Goal: Navigation & Orientation: Find specific page/section

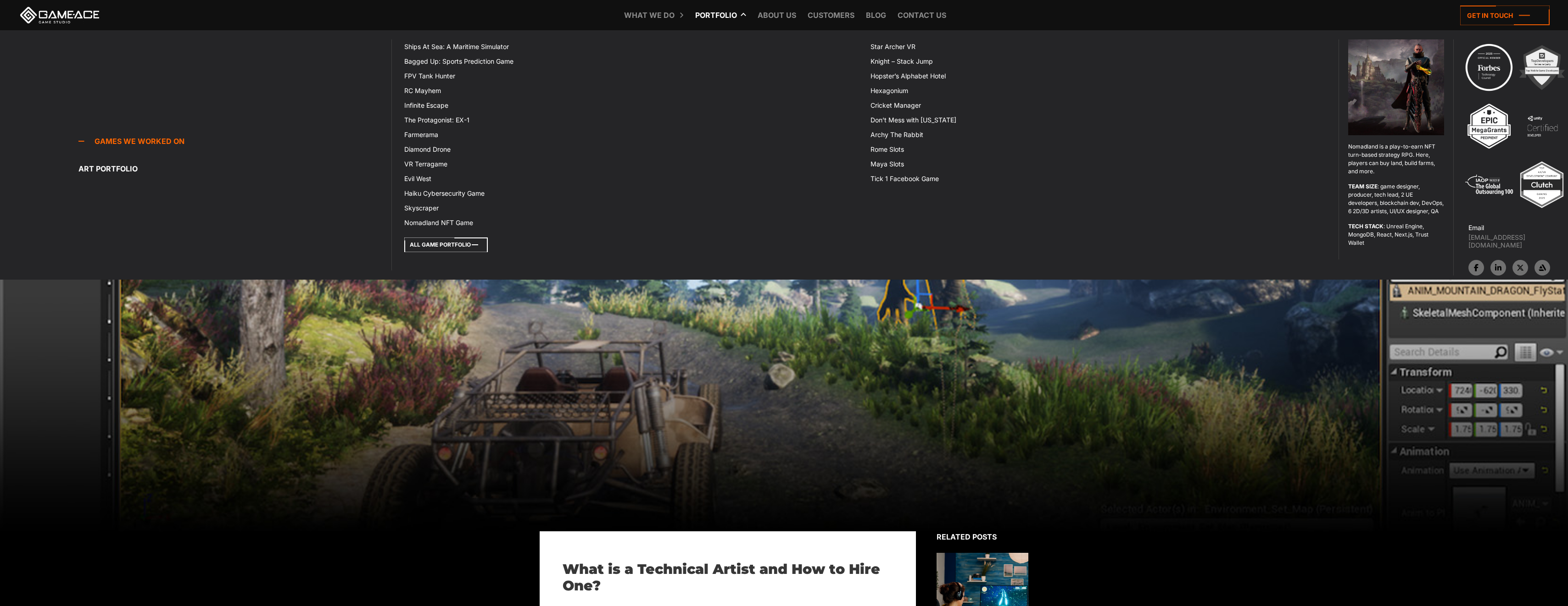
click at [459, 241] on icon at bounding box center [446, 245] width 84 height 15
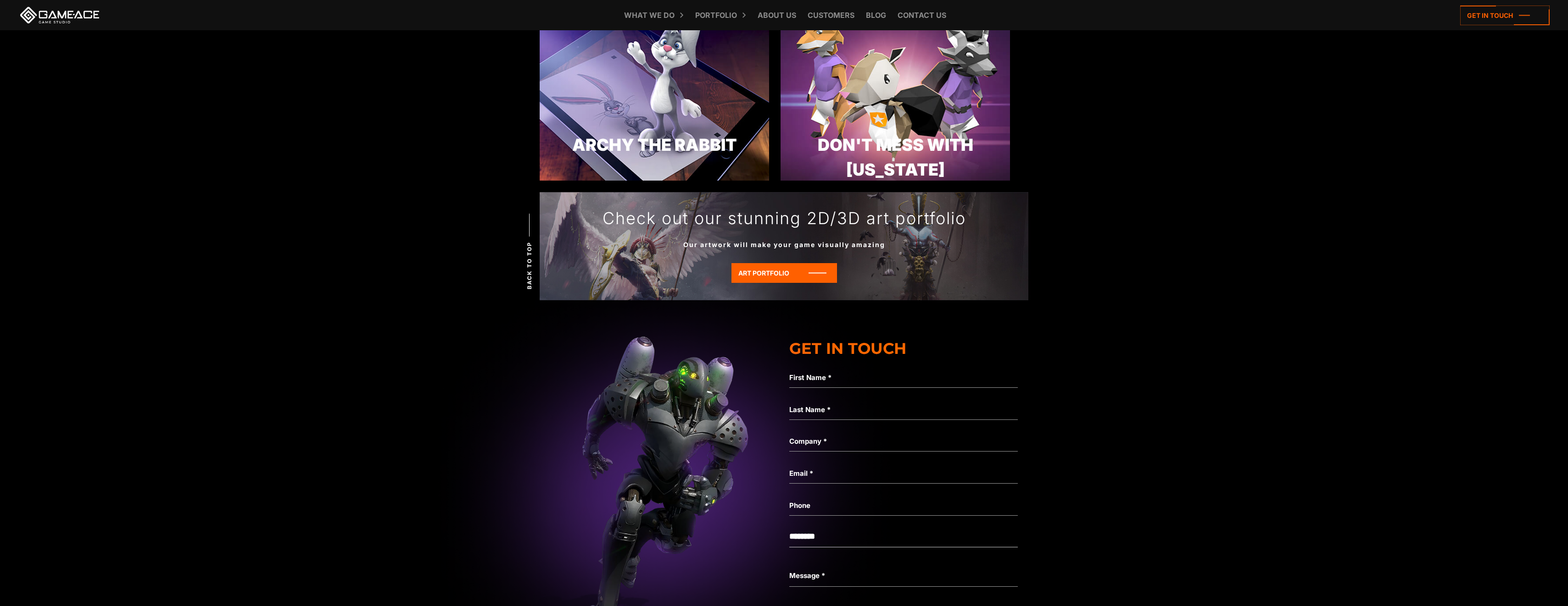
scroll to position [2952, 0]
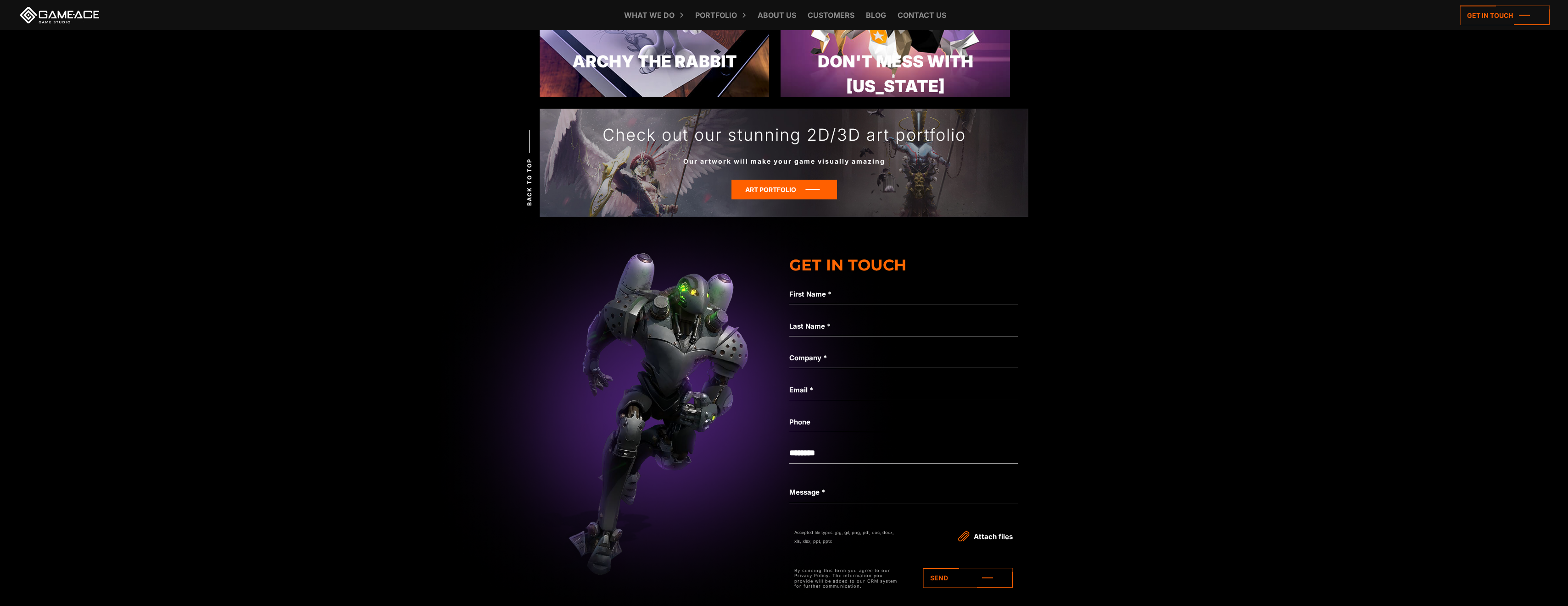
click at [798, 185] on icon at bounding box center [784, 189] width 106 height 20
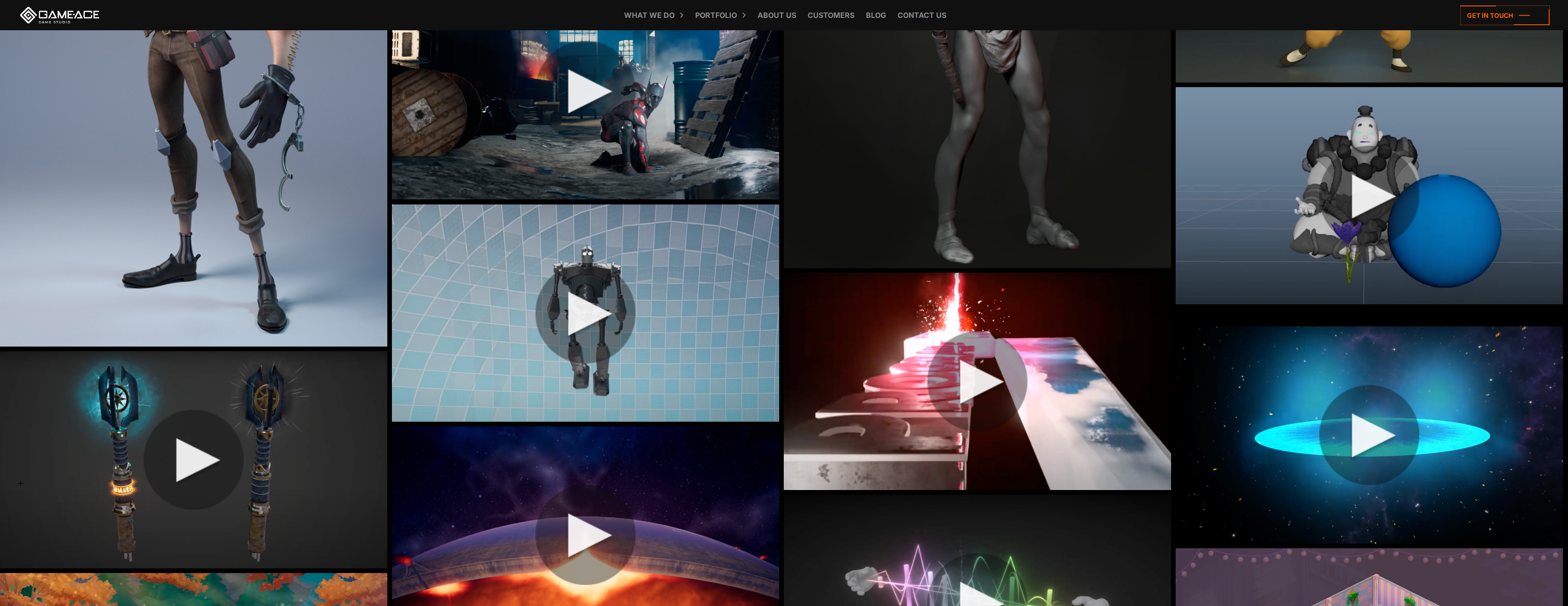
scroll to position [8189, 0]
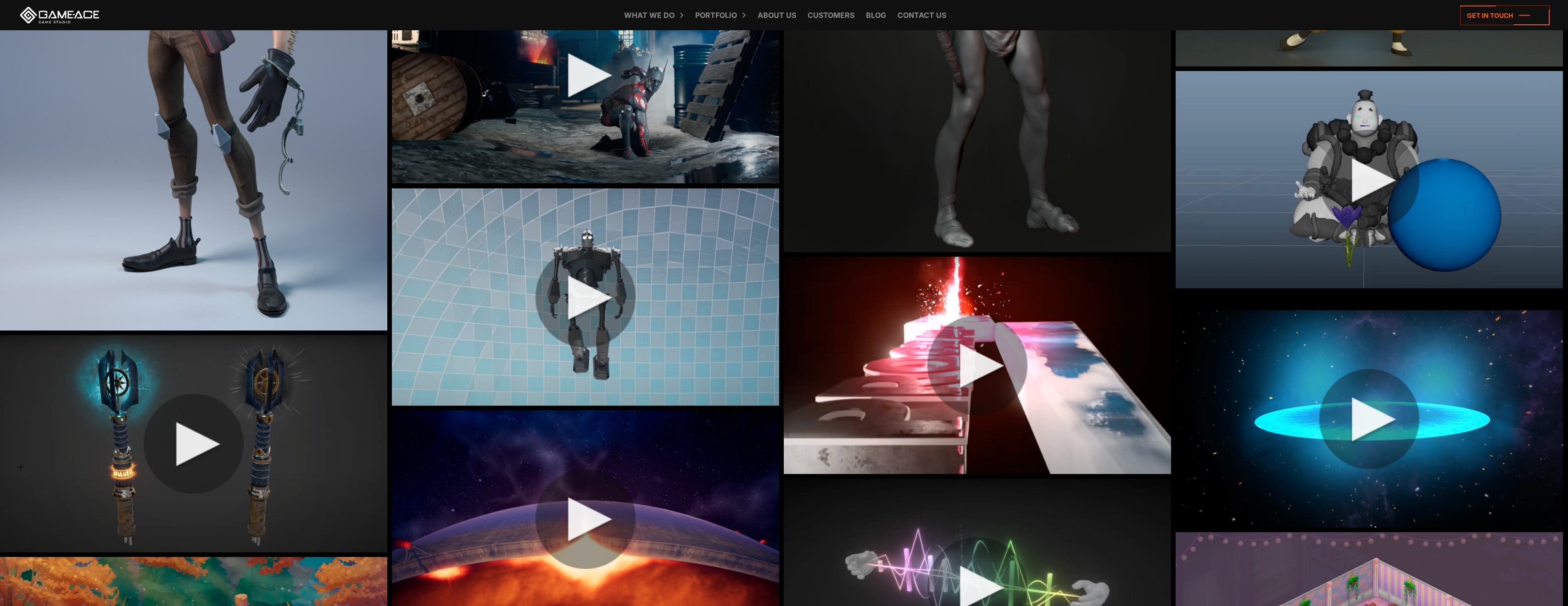
click at [575, 292] on img at bounding box center [585, 297] width 387 height 217
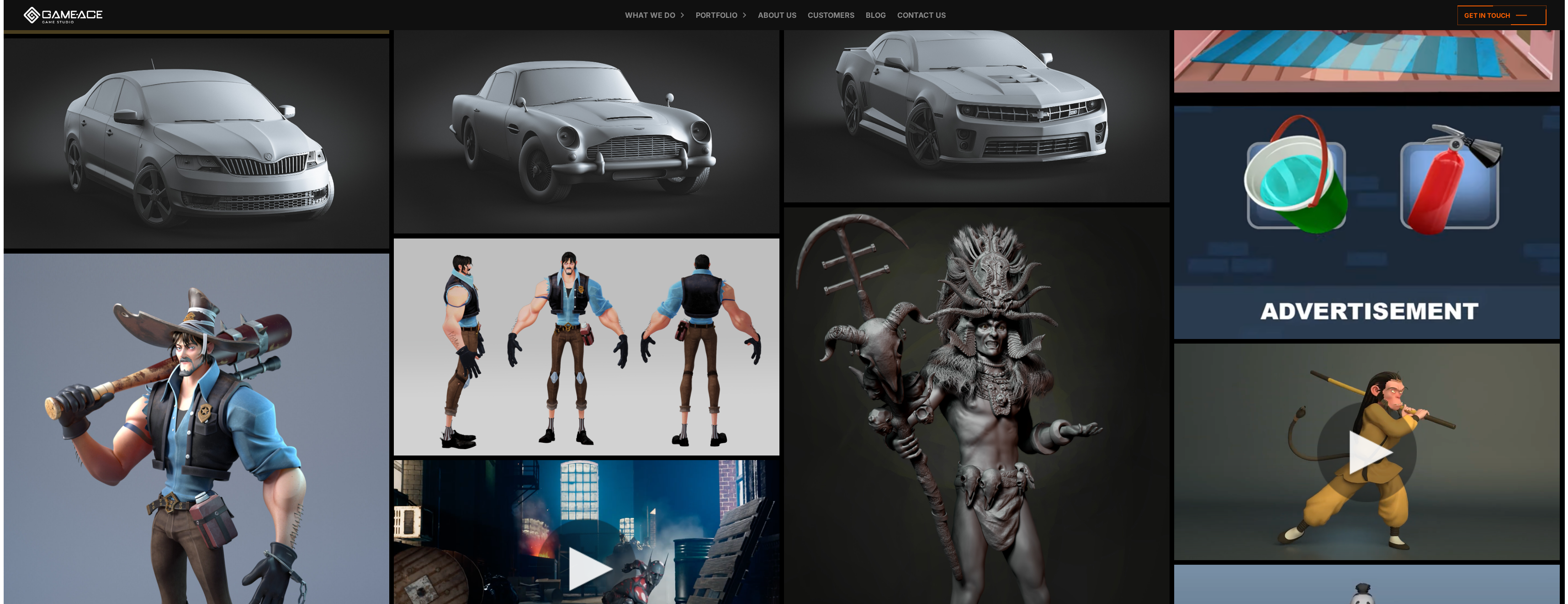
scroll to position [7273, 0]
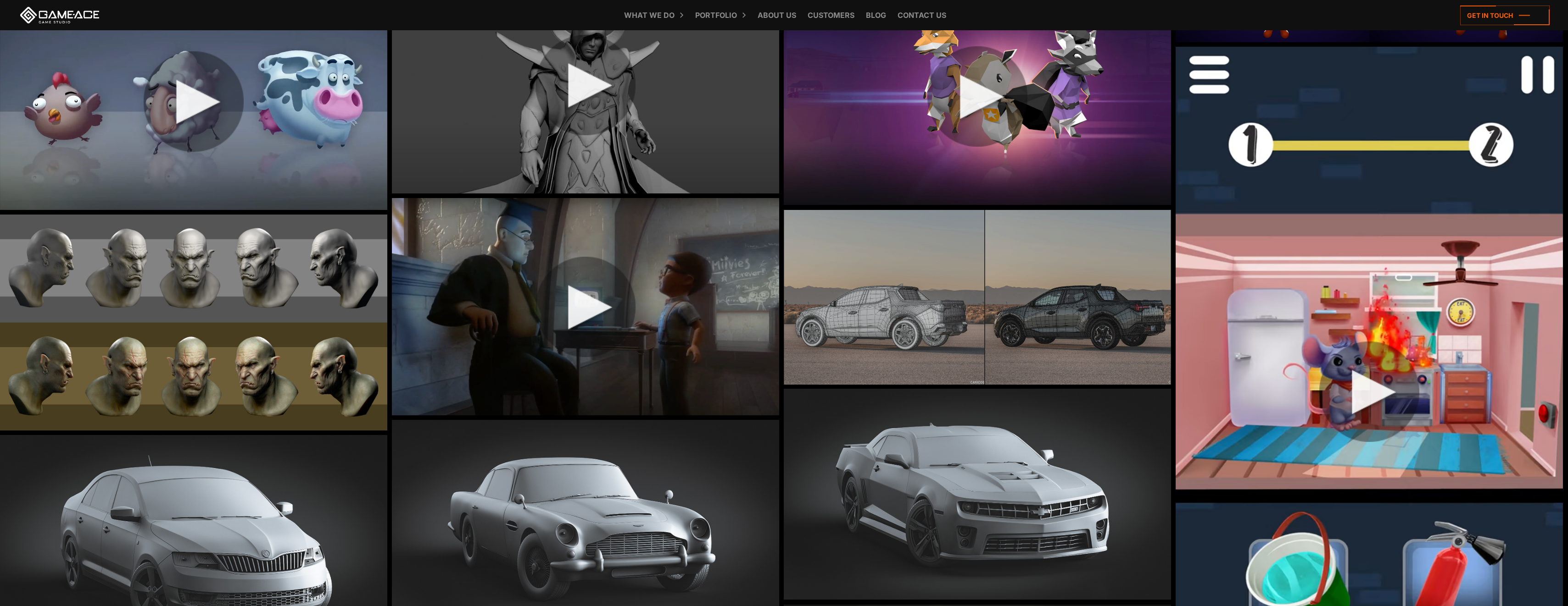
click at [138, 325] on img at bounding box center [193, 323] width 387 height 216
